Goal: Book appointment/travel/reservation

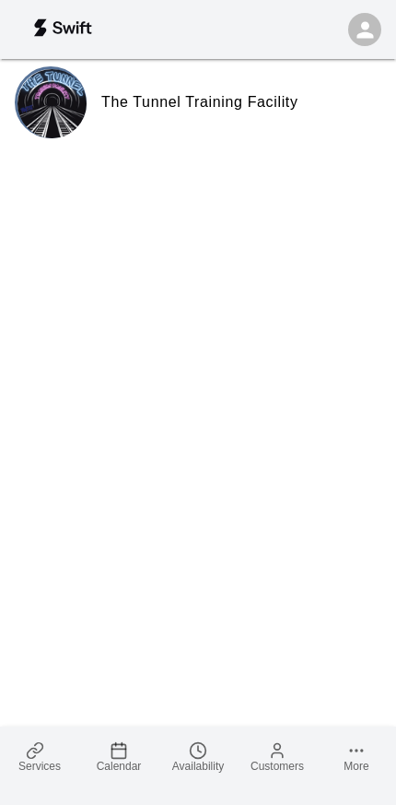
click at [49, 746] on link "Services" at bounding box center [39, 756] width 79 height 60
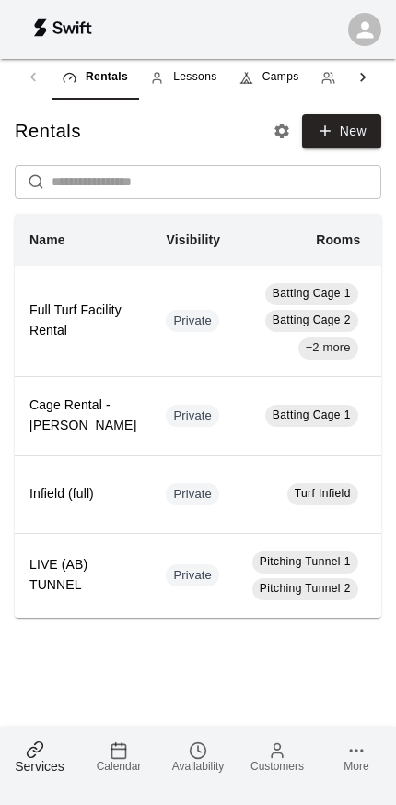
click at [133, 763] on span "Calendar" at bounding box center [119, 766] width 45 height 13
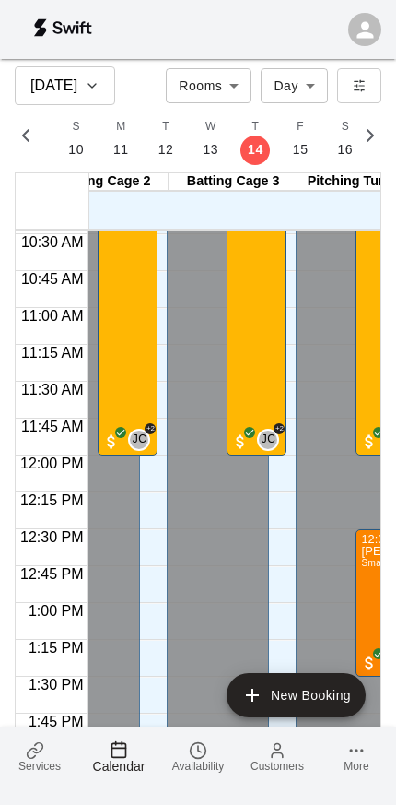
scroll to position [0, 92]
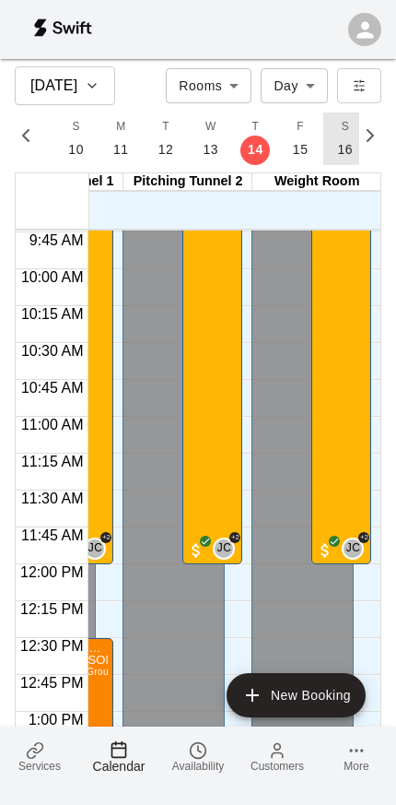
click at [338, 147] on p "16" at bounding box center [346, 149] width 16 height 19
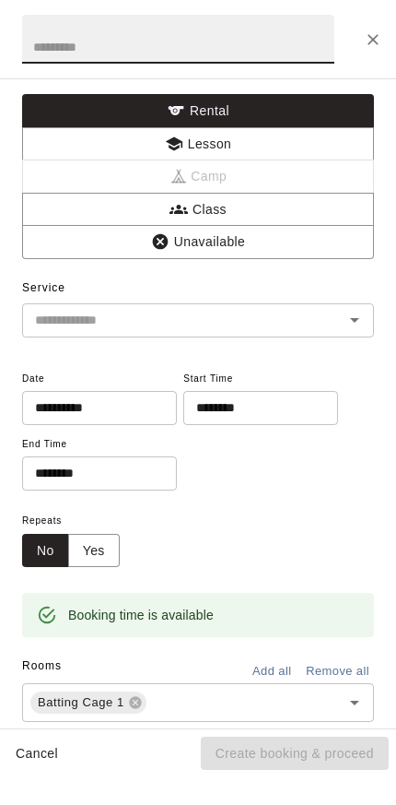
click at [110, 140] on button "Lesson" at bounding box center [198, 144] width 352 height 34
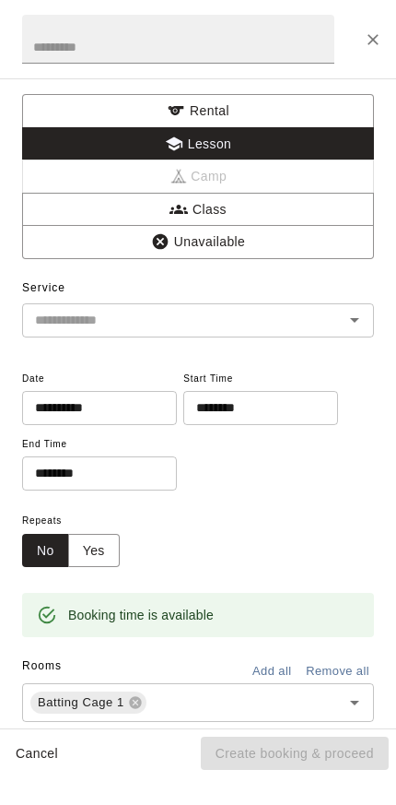
click at [353, 321] on icon "Open" at bounding box center [355, 320] width 22 height 22
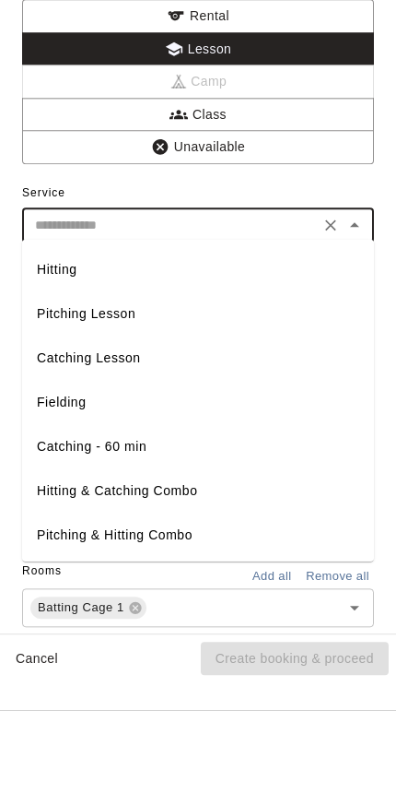
click at [60, 430] on li "Catching Lesson" at bounding box center [198, 452] width 352 height 44
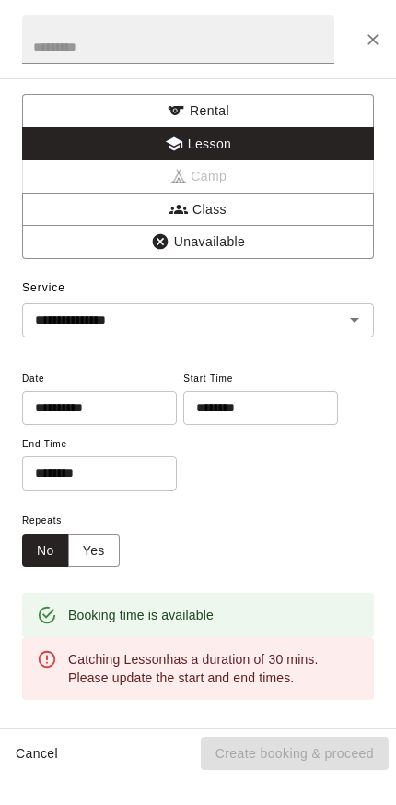
click at [368, 306] on div "**********" at bounding box center [198, 320] width 352 height 34
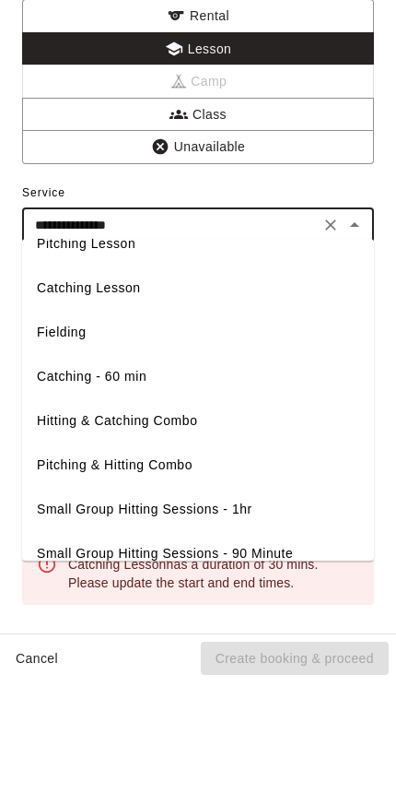
click at [128, 449] on li "Catching - 60 min" at bounding box center [198, 471] width 352 height 44
type input "**********"
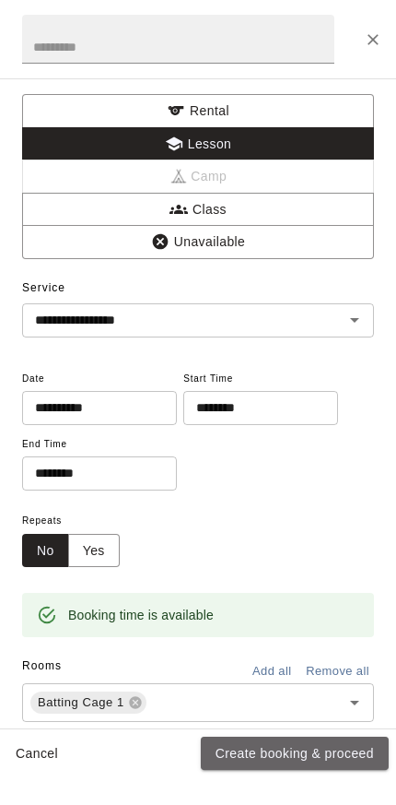
click at [306, 749] on button "Create booking & proceed" at bounding box center [295, 754] width 188 height 34
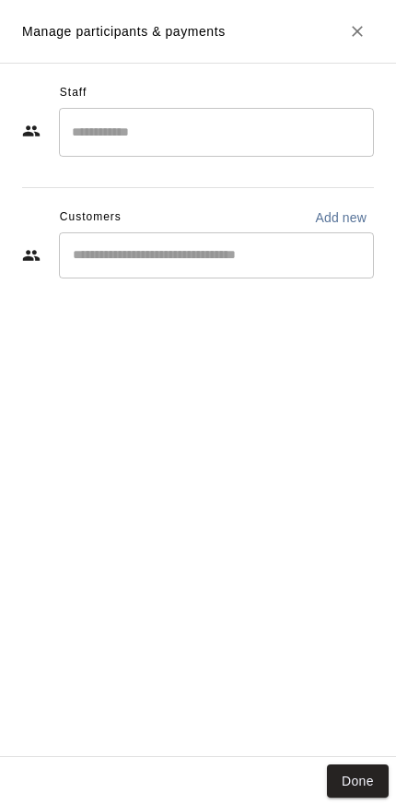
click at [114, 135] on input "Search staff" at bounding box center [216, 132] width 299 height 32
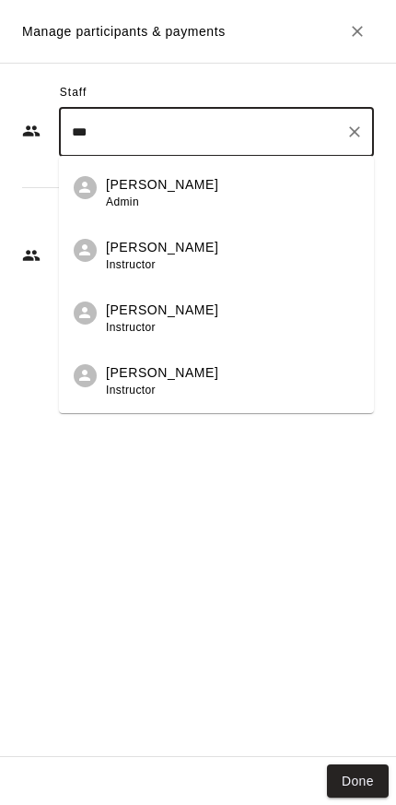
click at [147, 371] on p "[PERSON_NAME]" at bounding box center [162, 372] width 112 height 19
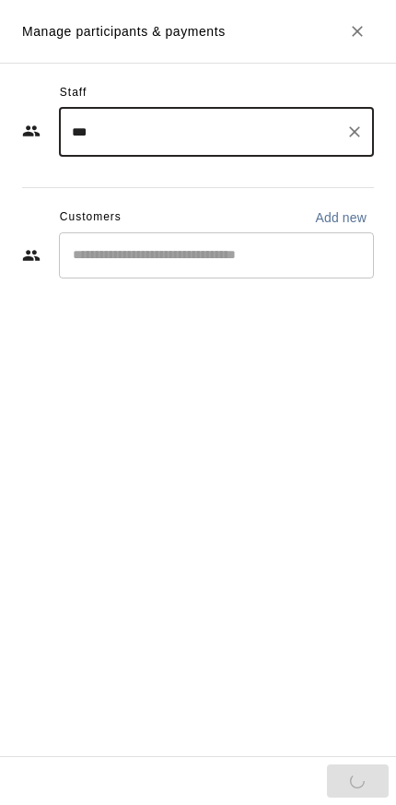
type input "***"
click at [92, 254] on input "Start typing to search customers..." at bounding box center [216, 255] width 299 height 18
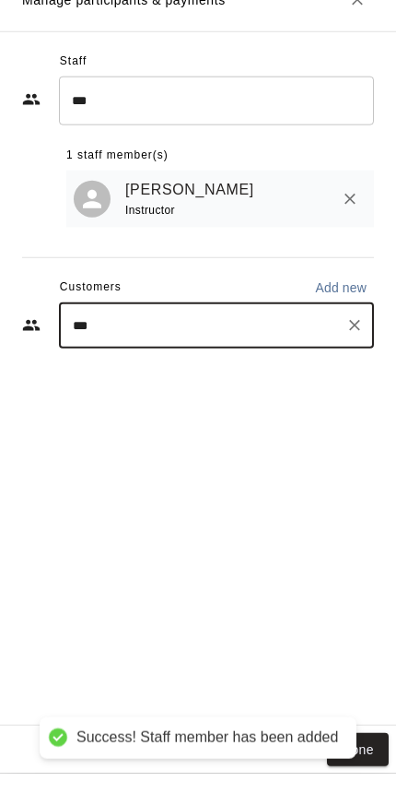
type input "****"
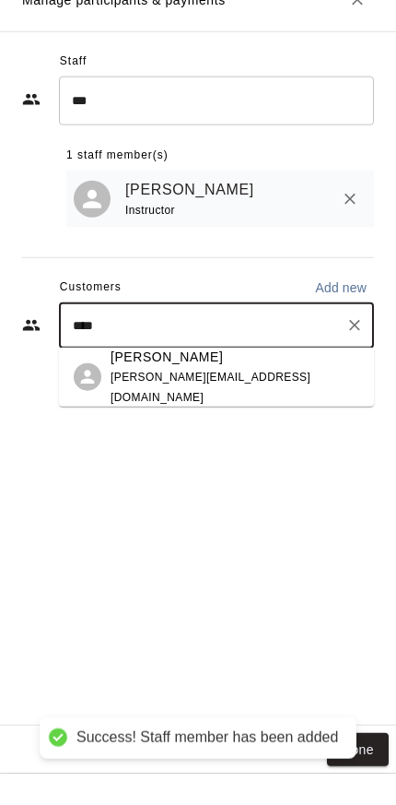
click at [136, 378] on div "[PERSON_NAME] [PERSON_NAME][EMAIL_ADDRESS][DOMAIN_NAME]" at bounding box center [235, 408] width 249 height 60
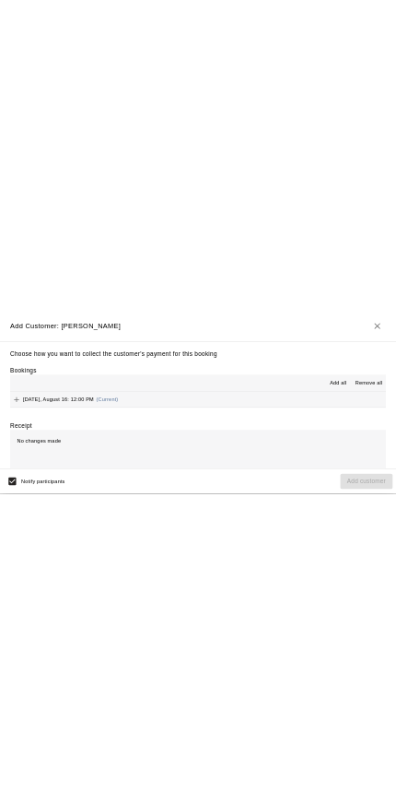
scroll to position [1013, 1]
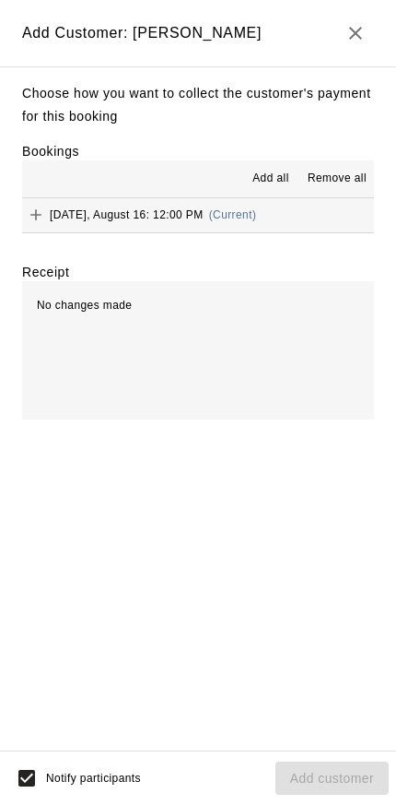
click at [29, 208] on icon "Add" at bounding box center [36, 215] width 18 height 18
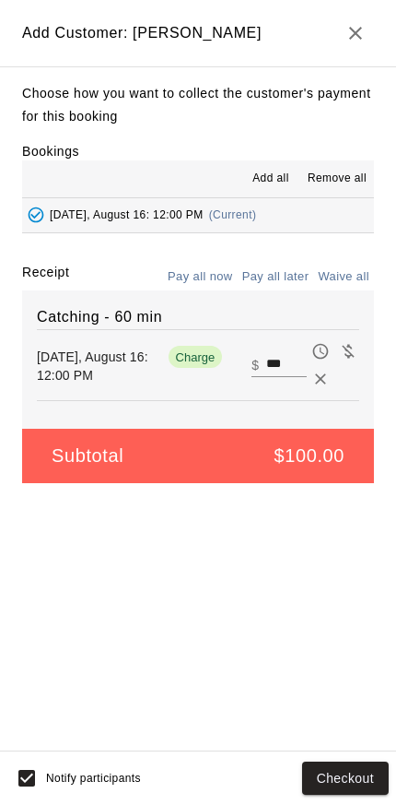
click at [265, 269] on button "Pay all later" at bounding box center [276, 277] width 77 height 29
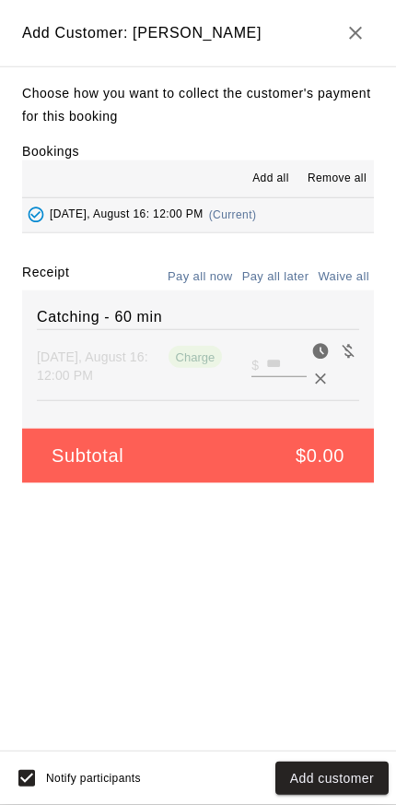
scroll to position [124, 0]
click at [331, 784] on button "Add customer" at bounding box center [332, 778] width 113 height 34
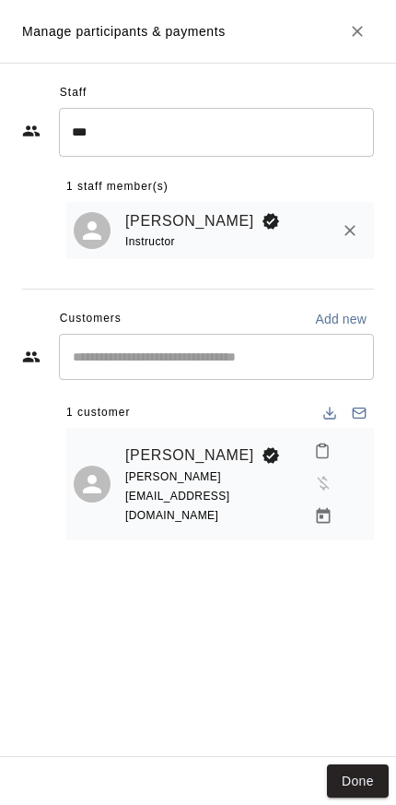
click at [363, 778] on button "Done" at bounding box center [358, 781] width 62 height 34
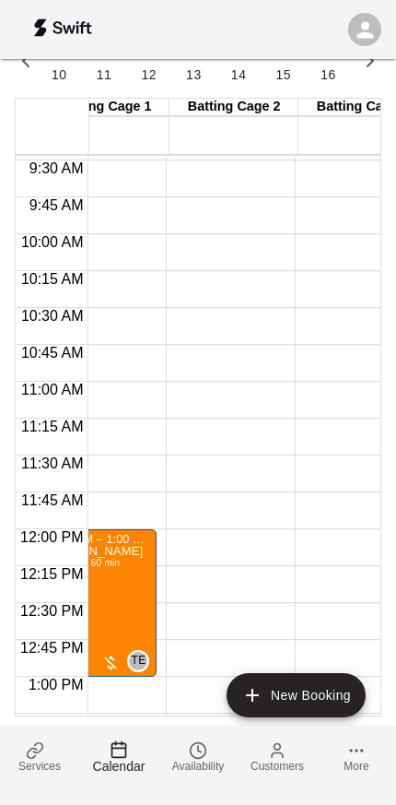
scroll to position [0, 0]
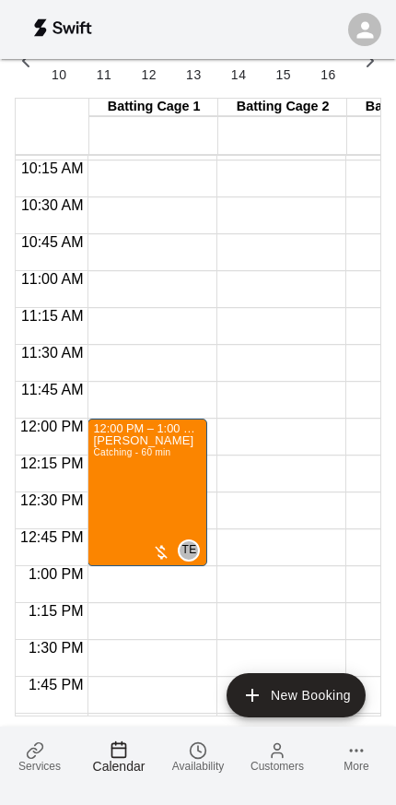
click at [388, 387] on main "[DATE] Rooms ***** ​ Day *** ​ M 10 T 11 W 12 T 13 F 14 S 15 S 16 M 17 T 18 W 1…" at bounding box center [198, 364] width 396 height 879
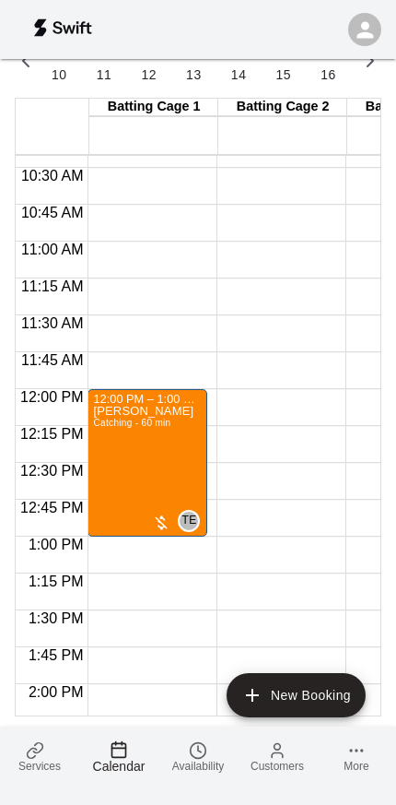
scroll to position [1537, 0]
